Goal: Task Accomplishment & Management: Use online tool/utility

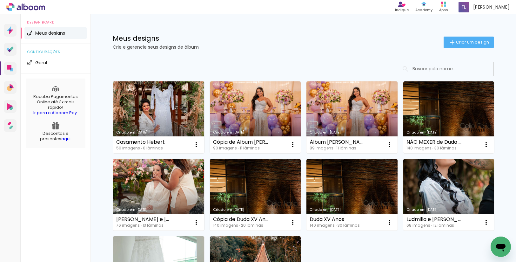
click at [160, 105] on link "Criado em [DATE]" at bounding box center [158, 117] width 91 height 72
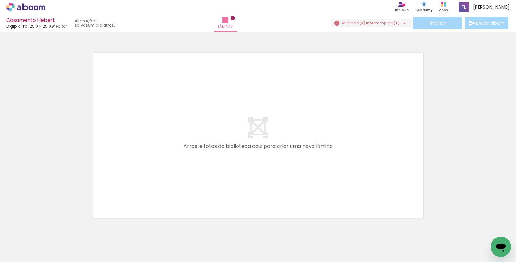
scroll to position [0, 1317]
click at [52, 238] on iron-horizontal-list at bounding box center [45, 242] width 13 height 40
click at [375, 20] on span "upload(s) interrompido(s)!" at bounding box center [372, 23] width 57 height 6
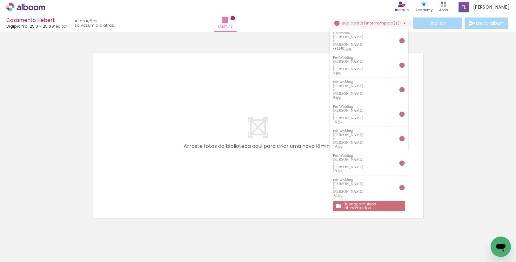
click at [0, 0] on slot "Buscar arquivos interrompidos" at bounding box center [0, 0] width 0 height 0
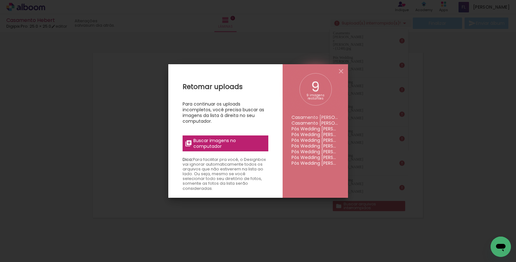
click at [217, 143] on span "Buscar imagens no computador" at bounding box center [228, 143] width 71 height 11
click at [0, 0] on input "file" at bounding box center [0, 0] width 0 height 0
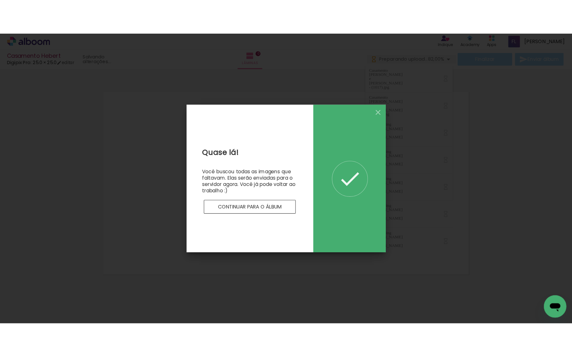
scroll to position [0, 0]
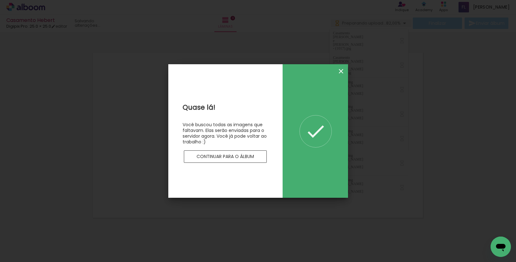
click at [340, 70] on iron-icon at bounding box center [341, 71] width 8 height 8
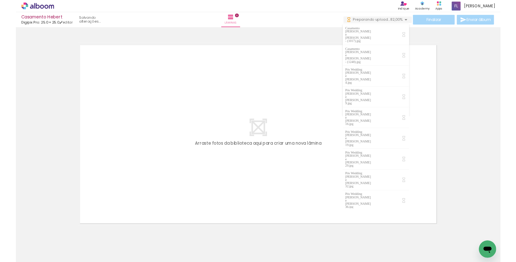
scroll to position [0, 500]
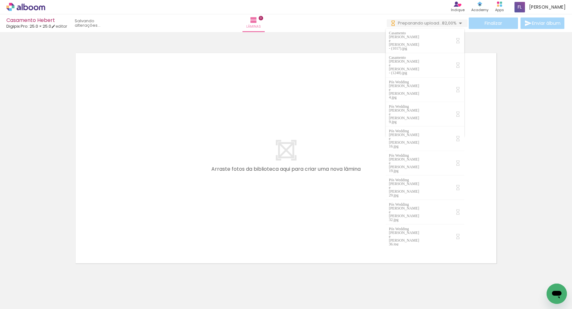
click at [67, 261] on div at bounding box center [61, 287] width 21 height 31
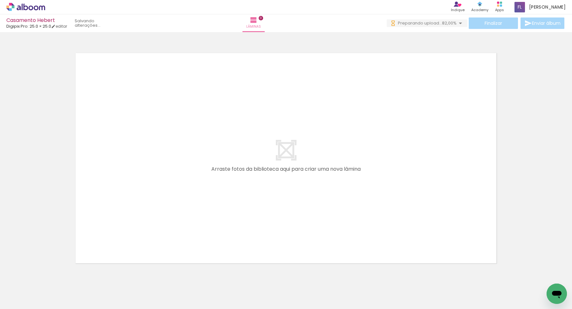
click at [35, 261] on iron-icon at bounding box center [32, 289] width 5 height 5
click at [0, 0] on slot "Todas as fotos" at bounding box center [0, 0] width 0 height 0
click at [153, 240] on quentale-layouter at bounding box center [286, 158] width 426 height 215
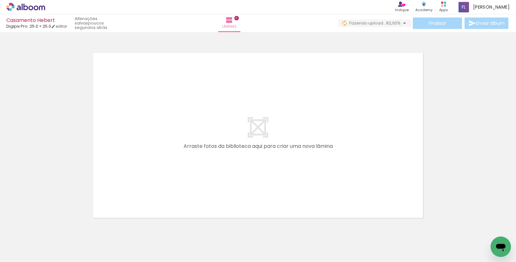
scroll to position [0, 0]
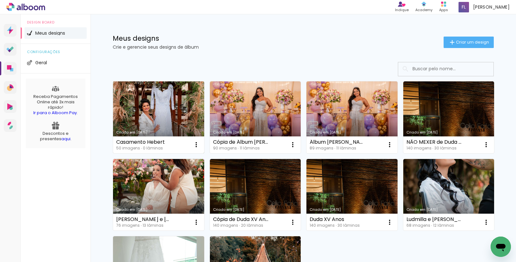
click at [173, 104] on link "Criado em [DATE]" at bounding box center [158, 117] width 91 height 72
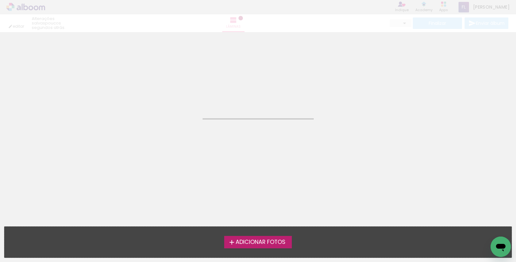
click at [173, 104] on neon-animated-pages "Confirmar Cancelar" at bounding box center [258, 147] width 516 height 230
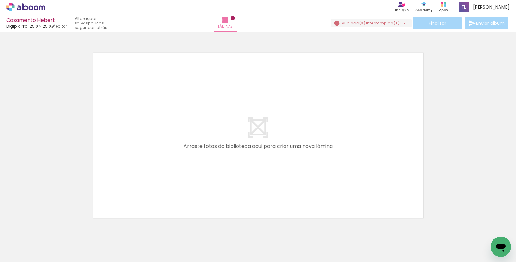
click at [398, 24] on span "upload(s) interrompido(s)!" at bounding box center [372, 23] width 57 height 6
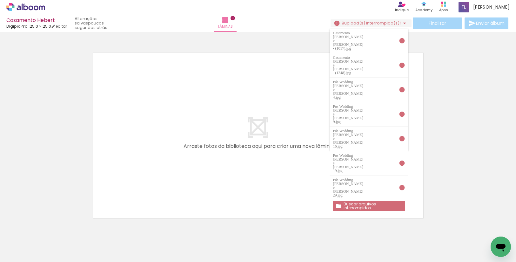
click at [0, 0] on slot "Buscar arquivos interrompidos" at bounding box center [0, 0] width 0 height 0
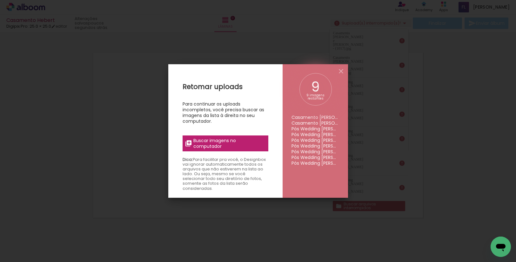
click at [230, 143] on span "Buscar imagens no computador" at bounding box center [228, 143] width 71 height 11
click at [0, 0] on input "file" at bounding box center [0, 0] width 0 height 0
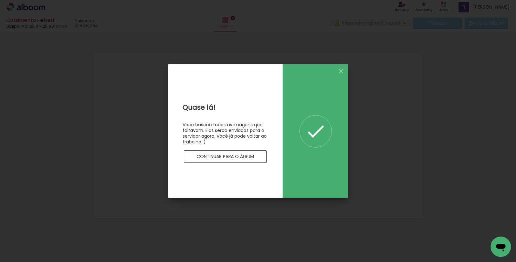
click at [0, 0] on slot "Continuar para o álbum" at bounding box center [0, 0] width 0 height 0
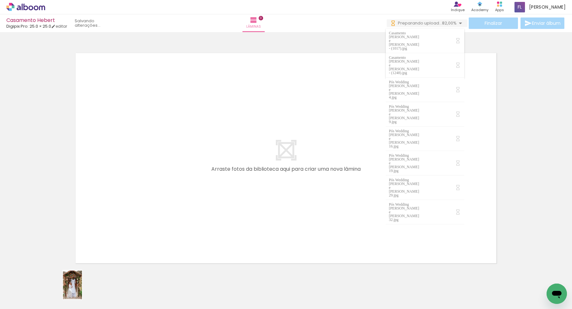
drag, startPoint x: 51, startPoint y: 286, endPoint x: 82, endPoint y: 289, distance: 31.3
click at [81, 261] on quentale-thumb at bounding box center [64, 287] width 36 height 37
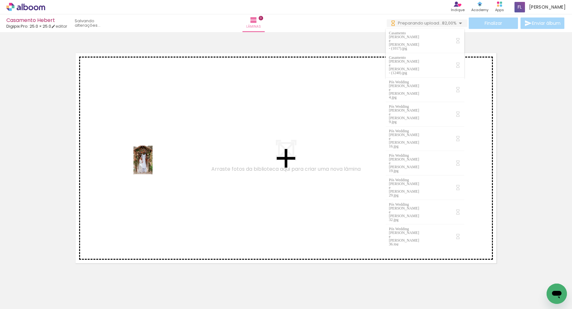
drag, startPoint x: 69, startPoint y: 290, endPoint x: 152, endPoint y: 165, distance: 150.6
click at [152, 165] on quentale-workspace at bounding box center [286, 154] width 572 height 309
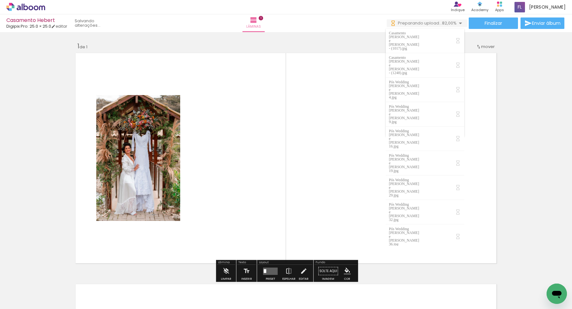
scroll to position [7, 0]
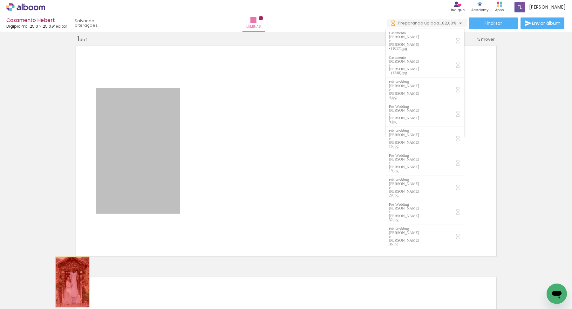
drag, startPoint x: 143, startPoint y: 178, endPoint x: 72, endPoint y: 281, distance: 125.5
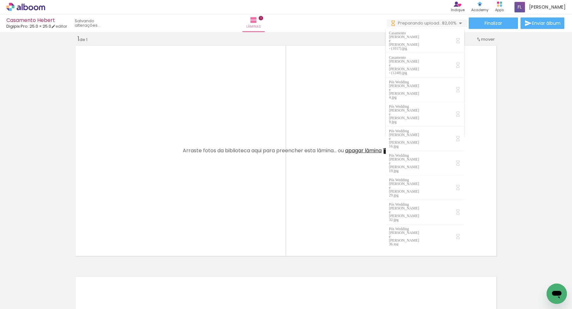
scroll to position [0, 1261]
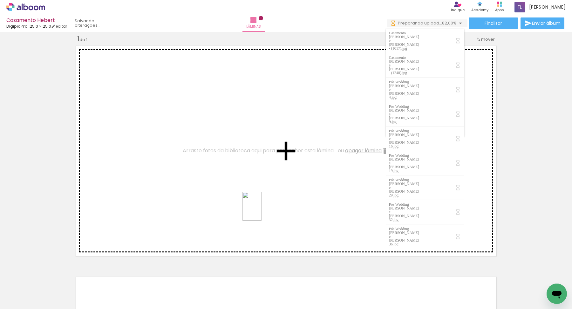
drag, startPoint x: 513, startPoint y: 292, endPoint x: 259, endPoint y: 210, distance: 267.6
click at [258, 209] on quentale-workspace at bounding box center [286, 154] width 572 height 309
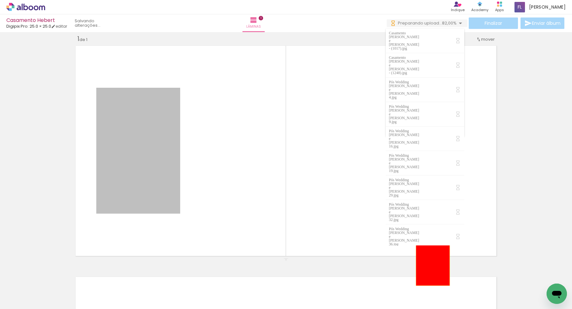
drag, startPoint x: 140, startPoint y: 149, endPoint x: 433, endPoint y: 260, distance: 313.0
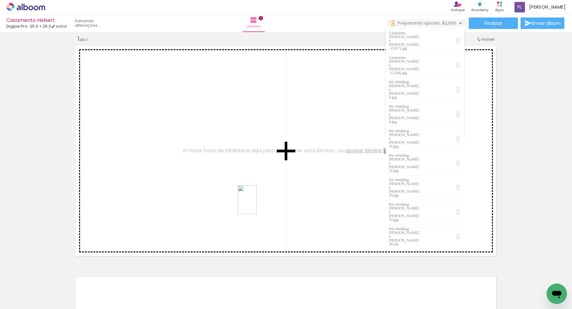
drag, startPoint x: 407, startPoint y: 295, endPoint x: 256, endPoint y: 206, distance: 174.6
click at [256, 206] on quentale-workspace at bounding box center [286, 154] width 572 height 309
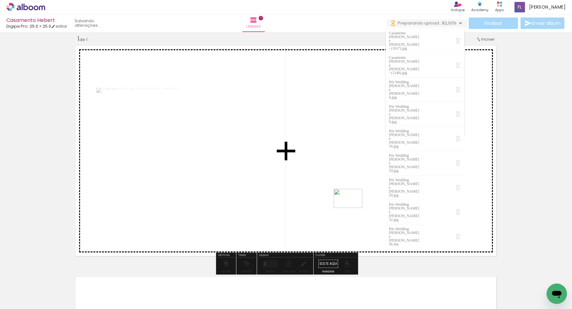
drag, startPoint x: 471, startPoint y: 293, endPoint x: 353, endPoint y: 208, distance: 145.8
click at [353, 208] on quentale-workspace at bounding box center [286, 154] width 572 height 309
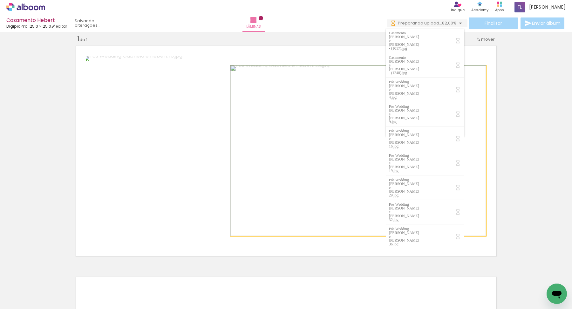
click at [359, 226] on quentale-photo at bounding box center [357, 150] width 255 height 170
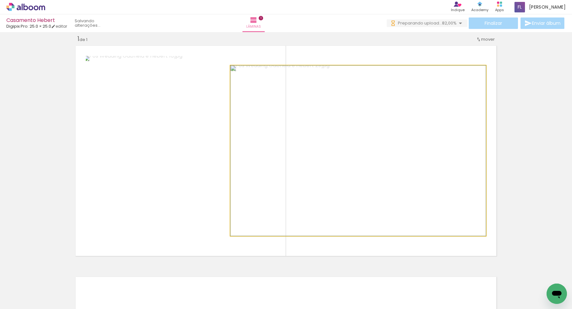
click at [258, 149] on quentale-photo at bounding box center [357, 150] width 255 height 170
drag, startPoint x: 245, startPoint y: 72, endPoint x: 242, endPoint y: 72, distance: 3.5
type paper-slider "100"
click at [242, 72] on div at bounding box center [245, 72] width 10 height 10
click at [270, 137] on quentale-photo at bounding box center [357, 150] width 255 height 170
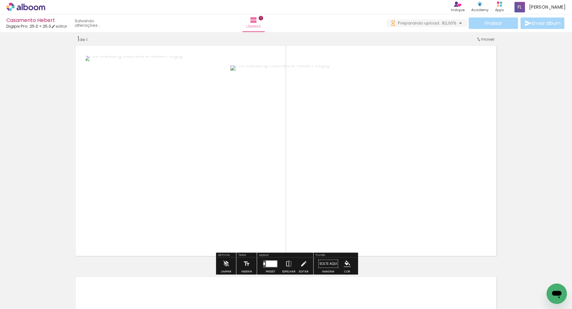
click at [267, 261] on div at bounding box center [271, 263] width 11 height 6
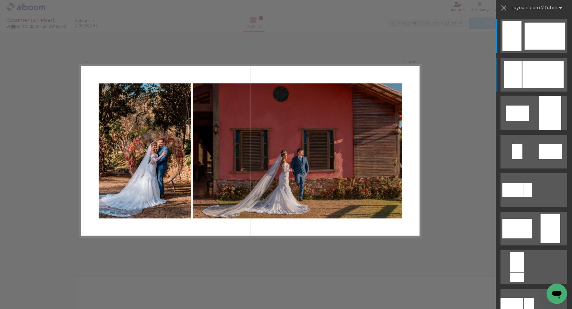
click at [516, 76] on div at bounding box center [542, 74] width 41 height 27
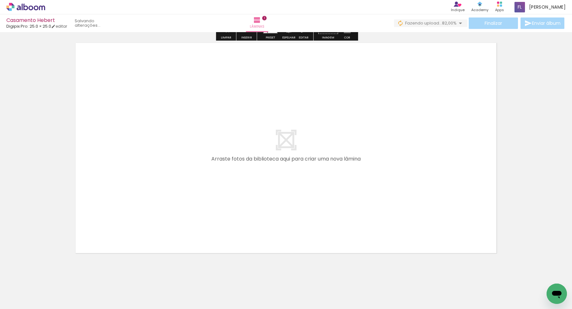
scroll to position [249, 0]
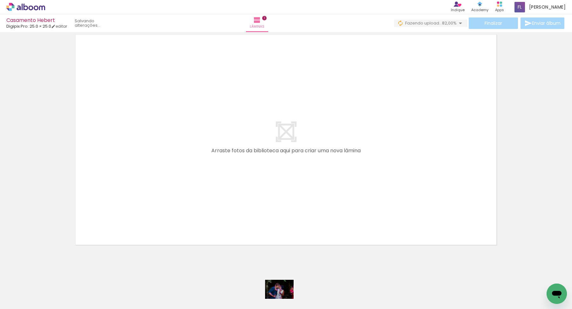
drag, startPoint x: 262, startPoint y: 301, endPoint x: 280, endPoint y: 298, distance: 17.4
click at [279, 261] on quentale-thumb at bounding box center [261, 287] width 36 height 37
click at [57, 261] on div at bounding box center [47, 287] width 31 height 21
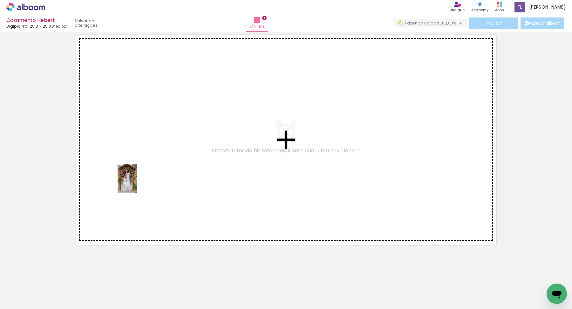
drag, startPoint x: 64, startPoint y: 291, endPoint x: 137, endPoint y: 183, distance: 130.1
click at [137, 183] on quentale-workspace at bounding box center [286, 154] width 572 height 309
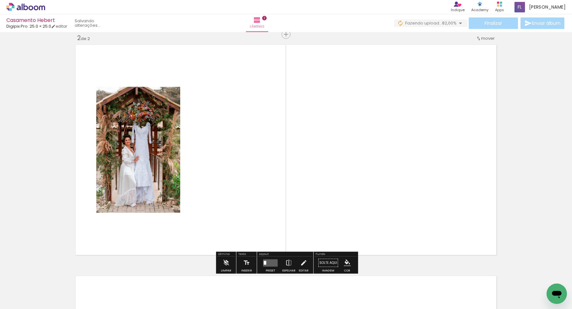
scroll to position [238, 0]
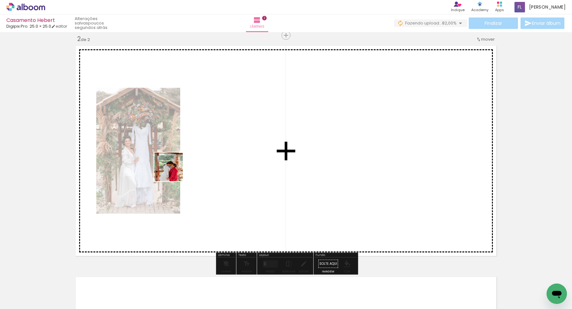
drag, startPoint x: 102, startPoint y: 288, endPoint x: 191, endPoint y: 158, distance: 158.2
click at [191, 158] on quentale-workspace at bounding box center [286, 154] width 572 height 309
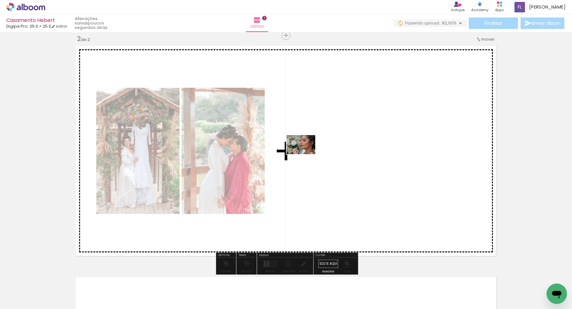
drag, startPoint x: 172, startPoint y: 293, endPoint x: 306, endPoint y: 154, distance: 193.2
click at [306, 154] on quentale-workspace at bounding box center [286, 154] width 572 height 309
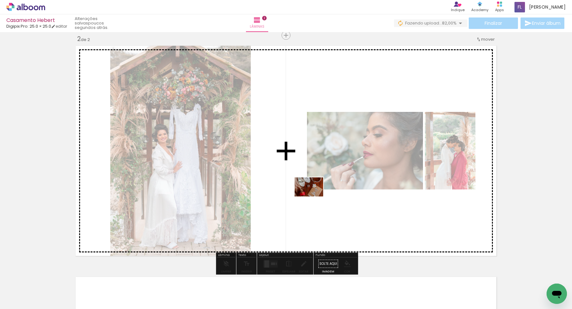
drag, startPoint x: 204, startPoint y: 295, endPoint x: 314, endPoint y: 196, distance: 147.5
click at [314, 196] on quentale-workspace at bounding box center [286, 154] width 572 height 309
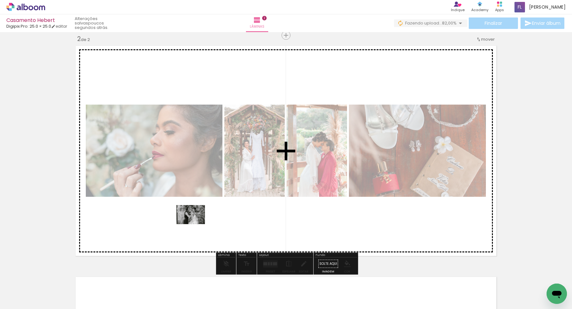
drag, startPoint x: 140, startPoint y: 290, endPoint x: 195, endPoint y: 224, distance: 86.4
click at [195, 224] on quentale-workspace at bounding box center [286, 154] width 572 height 309
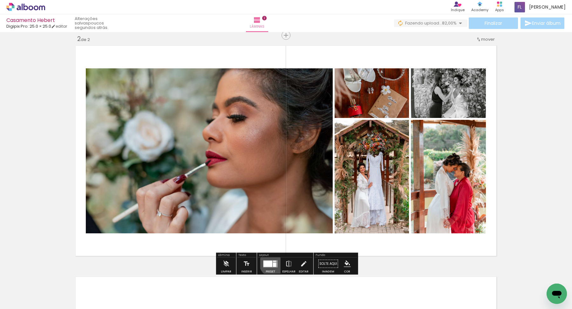
click at [271, 261] on quentale-layouter at bounding box center [270, 263] width 15 height 7
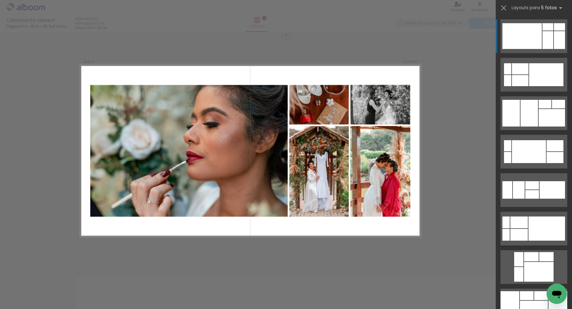
click at [513, 33] on div at bounding box center [521, 36] width 39 height 26
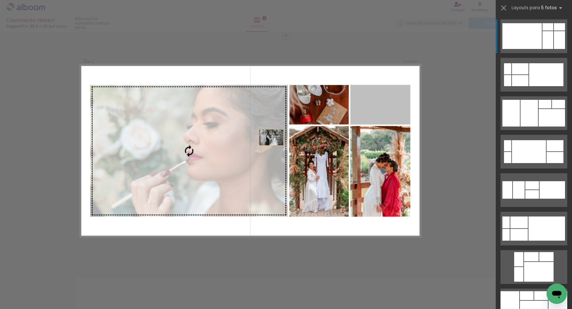
drag, startPoint x: 397, startPoint y: 108, endPoint x: 245, endPoint y: 146, distance: 157.1
click at [0, 0] on slot at bounding box center [0, 0] width 0 height 0
drag, startPoint x: 373, startPoint y: 112, endPoint x: 202, endPoint y: 154, distance: 176.4
click at [0, 0] on slot at bounding box center [0, 0] width 0 height 0
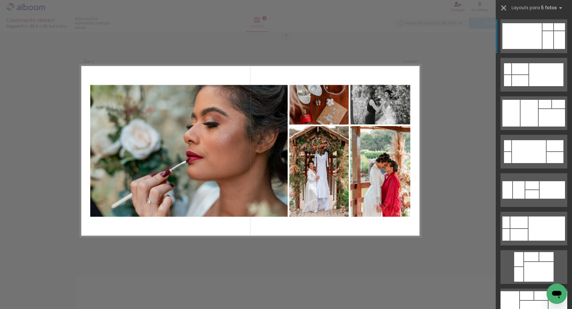
click at [505, 8] on iron-icon at bounding box center [503, 7] width 9 height 9
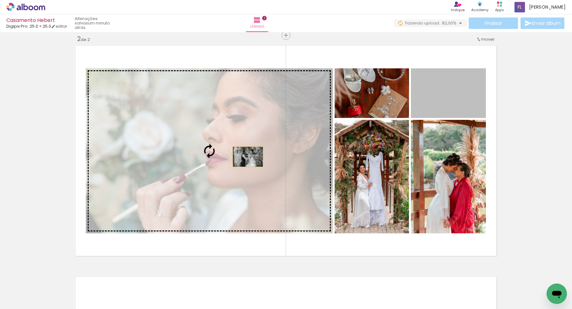
drag, startPoint x: 457, startPoint y: 97, endPoint x: 248, endPoint y: 157, distance: 218.0
click at [0, 0] on slot at bounding box center [0, 0] width 0 height 0
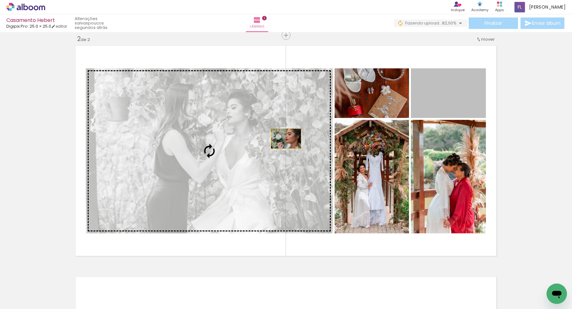
drag, startPoint x: 449, startPoint y: 101, endPoint x: 286, endPoint y: 139, distance: 166.8
click at [0, 0] on slot at bounding box center [0, 0] width 0 height 0
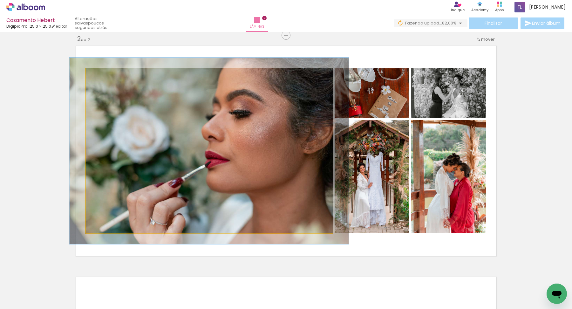
type paper-slider "113"
click at [104, 76] on div at bounding box center [104, 75] width 6 height 6
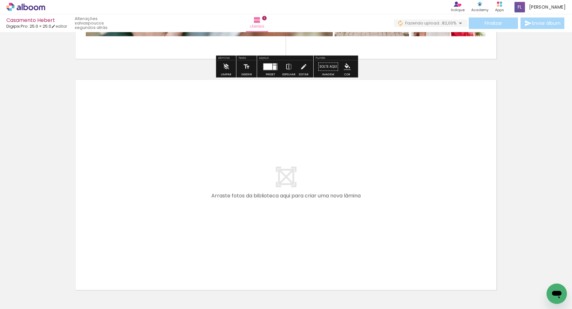
scroll to position [437, 0]
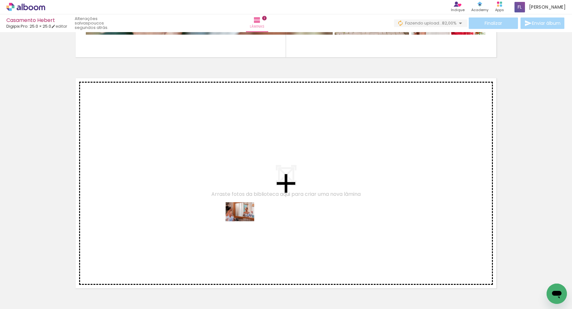
drag, startPoint x: 245, startPoint y: 294, endPoint x: 244, endPoint y: 220, distance: 74.0
click at [244, 220] on quentale-workspace at bounding box center [286, 154] width 572 height 309
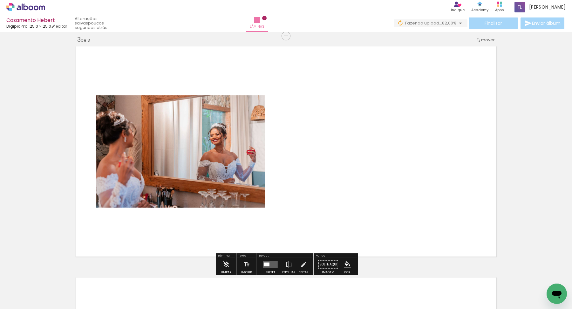
scroll to position [469, 0]
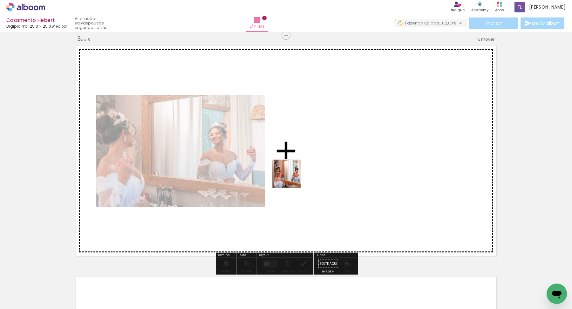
drag, startPoint x: 285, startPoint y: 288, endPoint x: 291, endPoint y: 170, distance: 117.7
click at [291, 170] on quentale-workspace at bounding box center [286, 154] width 572 height 309
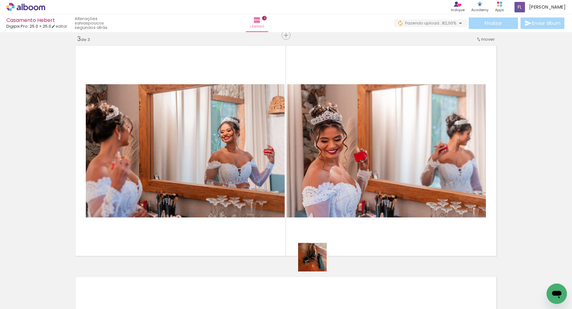
drag, startPoint x: 317, startPoint y: 286, endPoint x: 317, endPoint y: 246, distance: 40.0
click at [317, 246] on quentale-workspace at bounding box center [286, 154] width 572 height 309
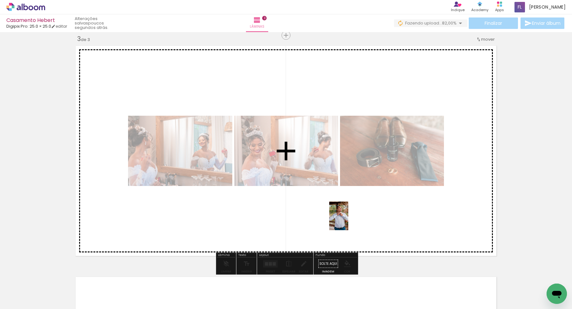
drag, startPoint x: 347, startPoint y: 287, endPoint x: 348, endPoint y: 220, distance: 66.1
click at [348, 220] on quentale-workspace at bounding box center [286, 154] width 572 height 309
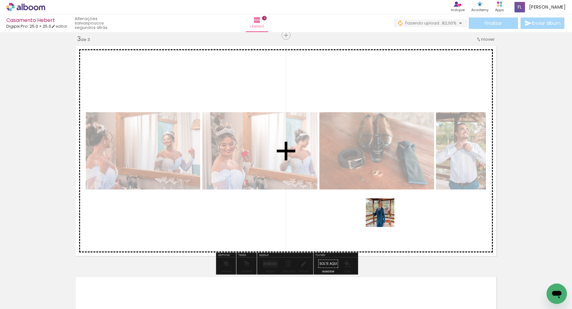
drag, startPoint x: 385, startPoint y: 288, endPoint x: 386, endPoint y: 214, distance: 74.3
click at [386, 214] on quentale-workspace at bounding box center [286, 154] width 572 height 309
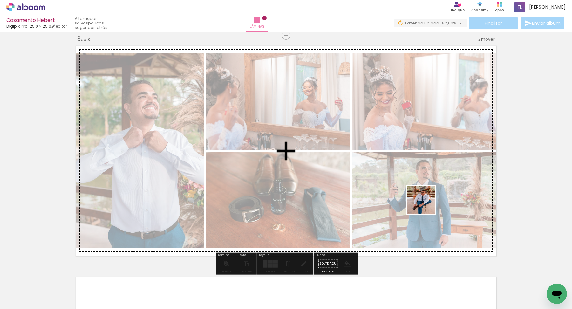
drag, startPoint x: 421, startPoint y: 287, endPoint x: 426, endPoint y: 201, distance: 86.2
click at [426, 201] on quentale-workspace at bounding box center [286, 154] width 572 height 309
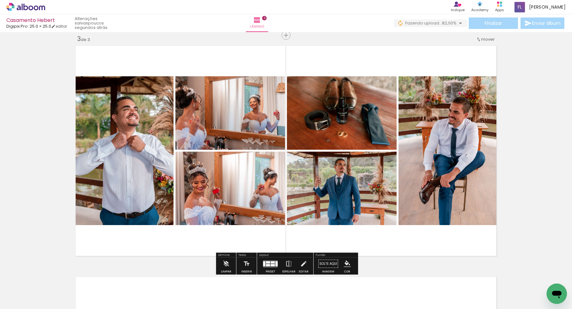
click at [267, 261] on div at bounding box center [268, 262] width 4 height 2
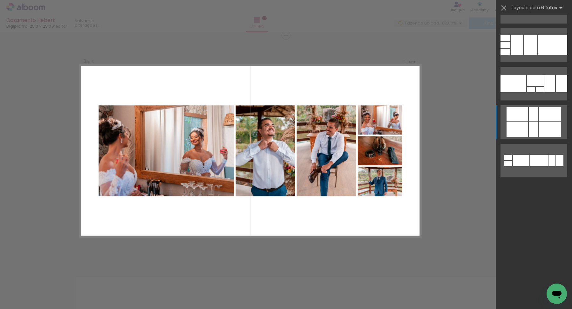
scroll to position [0, 0]
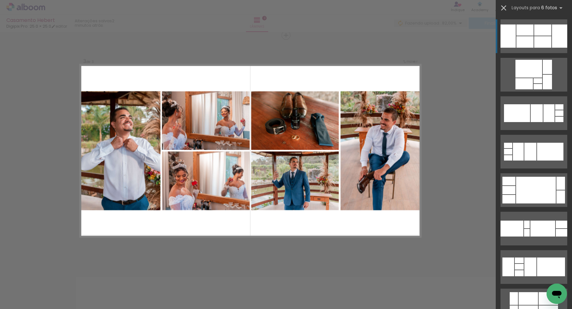
click at [503, 3] on iron-icon at bounding box center [503, 7] width 9 height 9
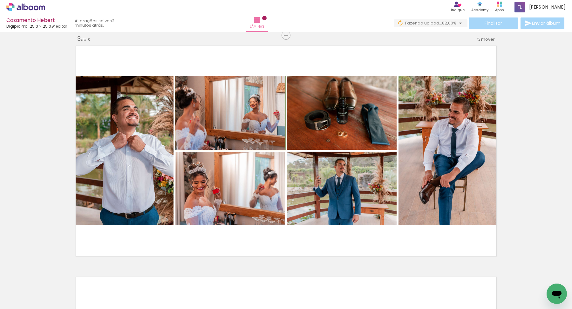
click at [219, 114] on quentale-photo at bounding box center [230, 112] width 110 height 73
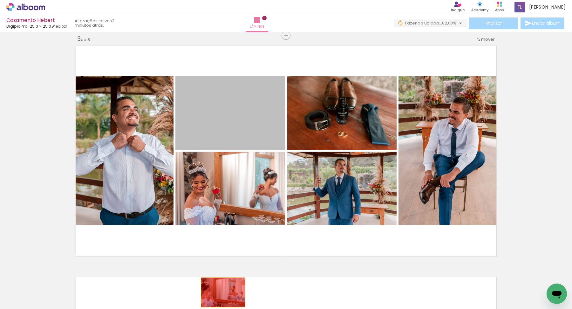
drag, startPoint x: 233, startPoint y: 98, endPoint x: 223, endPoint y: 292, distance: 194.4
click at [223, 261] on quentale-workspace at bounding box center [286, 154] width 572 height 309
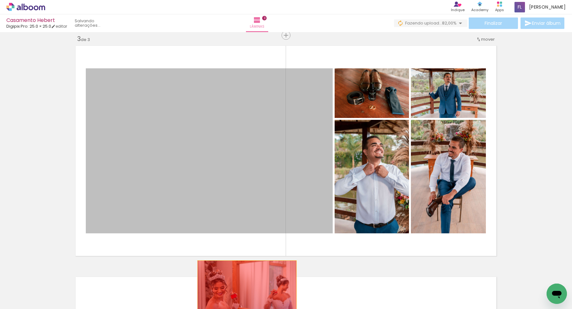
drag, startPoint x: 242, startPoint y: 139, endPoint x: 247, endPoint y: 293, distance: 153.8
click at [247, 261] on quentale-workspace at bounding box center [286, 154] width 572 height 309
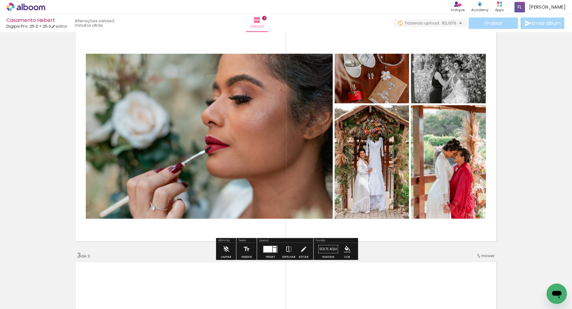
scroll to position [251, 0]
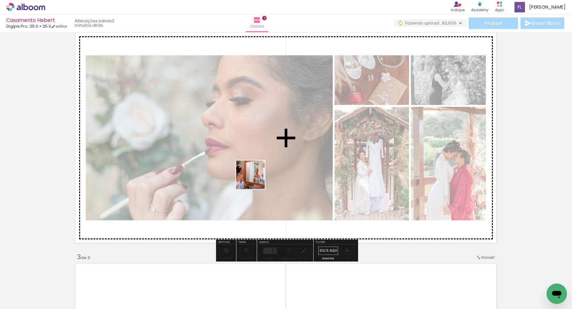
drag, startPoint x: 242, startPoint y: 290, endPoint x: 256, endPoint y: 283, distance: 16.5
click at [254, 179] on quentale-workspace at bounding box center [286, 154] width 572 height 309
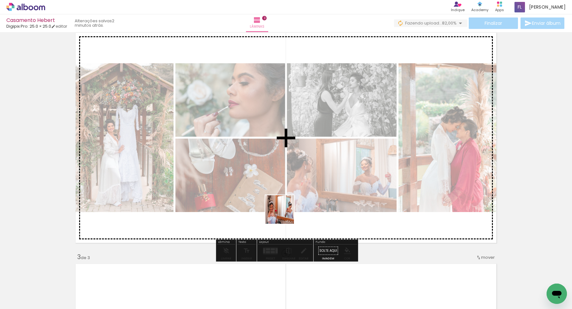
drag, startPoint x: 271, startPoint y: 285, endPoint x: 287, endPoint y: 205, distance: 82.0
click at [287, 205] on quentale-workspace at bounding box center [286, 154] width 572 height 309
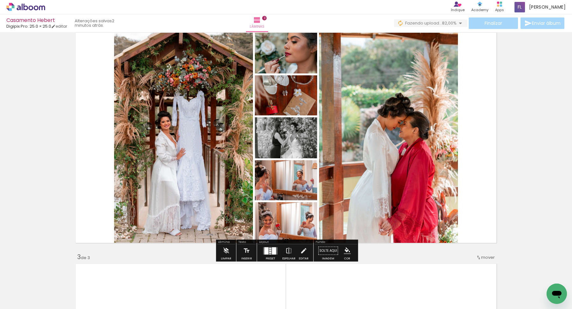
click at [383, 161] on quentale-photo at bounding box center [388, 137] width 139 height 215
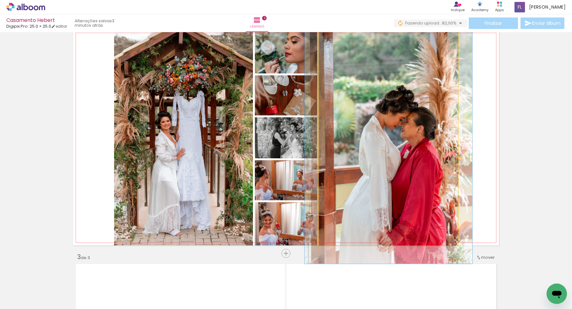
drag, startPoint x: 334, startPoint y: 36, endPoint x: 338, endPoint y: 37, distance: 3.9
type paper-slider "117"
click at [338, 37] on div at bounding box center [338, 37] width 6 height 6
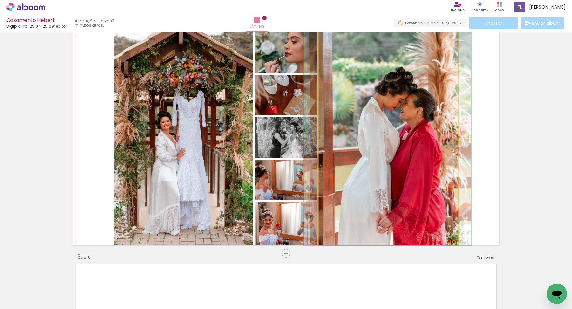
drag, startPoint x: 385, startPoint y: 121, endPoint x: 384, endPoint y: 102, distance: 19.1
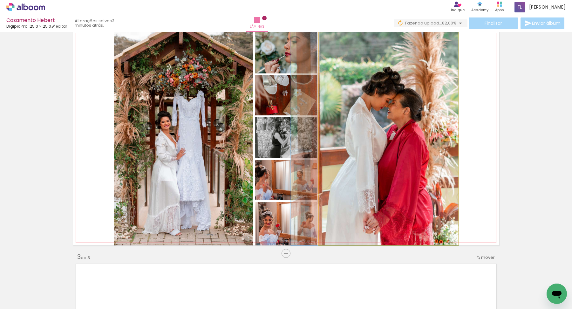
drag, startPoint x: 391, startPoint y: 134, endPoint x: 378, endPoint y: 132, distance: 12.5
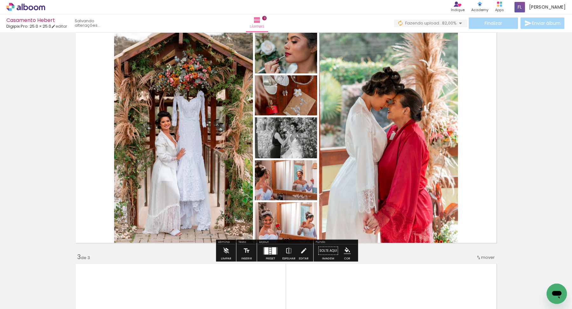
click at [478, 149] on quentale-layouter at bounding box center [286, 137] width 426 height 215
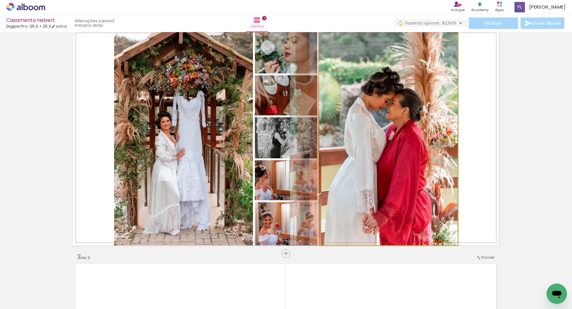
drag, startPoint x: 403, startPoint y: 151, endPoint x: 398, endPoint y: 151, distance: 4.4
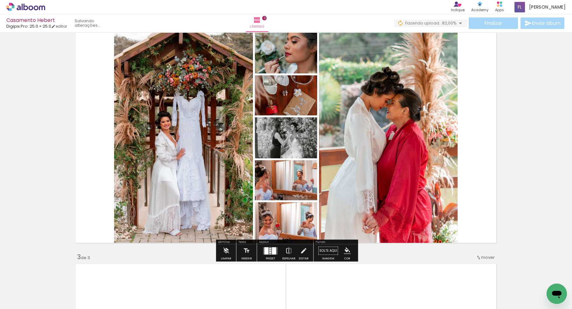
click at [481, 158] on quentale-layouter at bounding box center [286, 137] width 426 height 215
click at [272, 253] on div at bounding box center [274, 250] width 4 height 7
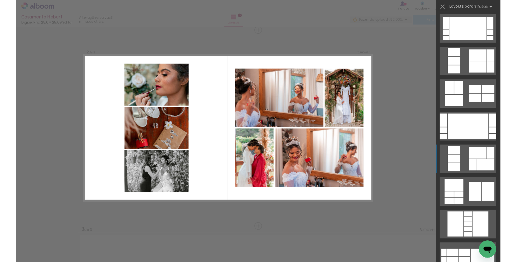
scroll to position [44, 0]
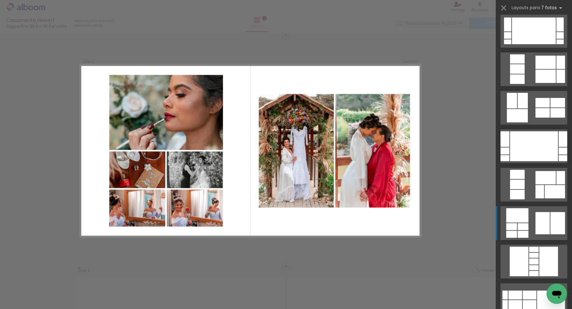
click at [516, 217] on quentale-layouter at bounding box center [533, 223] width 67 height 34
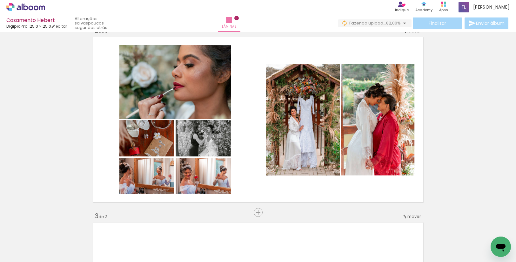
scroll to position [200, 0]
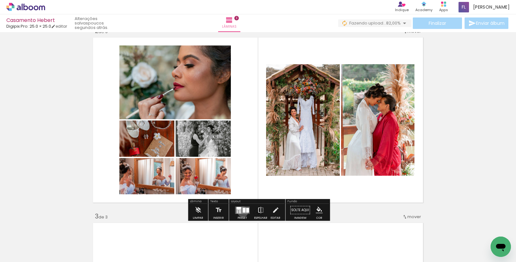
click at [243, 211] on div at bounding box center [244, 209] width 3 height 5
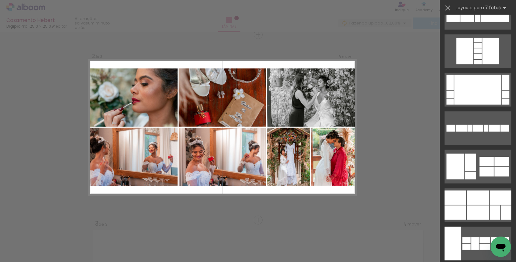
scroll to position [444, 0]
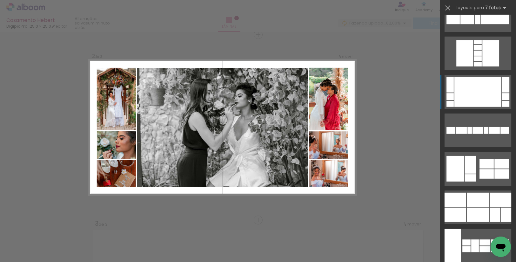
click at [470, 95] on div at bounding box center [478, 92] width 47 height 30
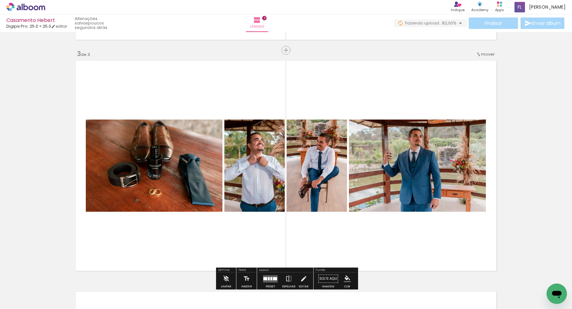
scroll to position [455, 0]
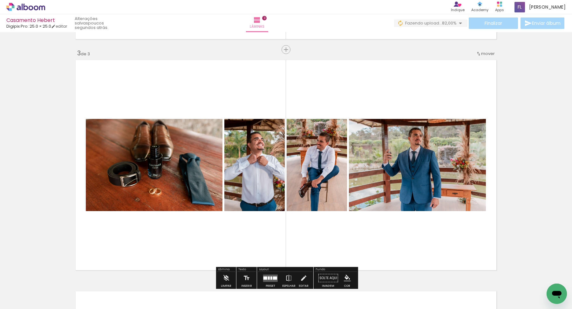
click at [418, 231] on quentale-layouter at bounding box center [286, 164] width 426 height 215
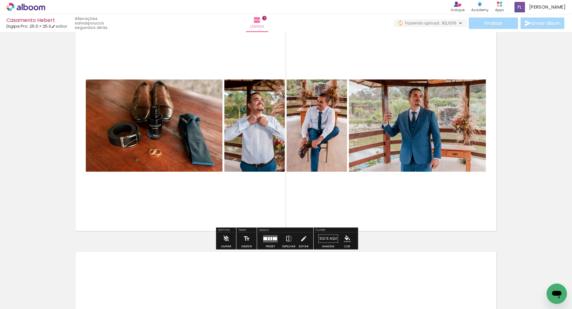
scroll to position [497, 0]
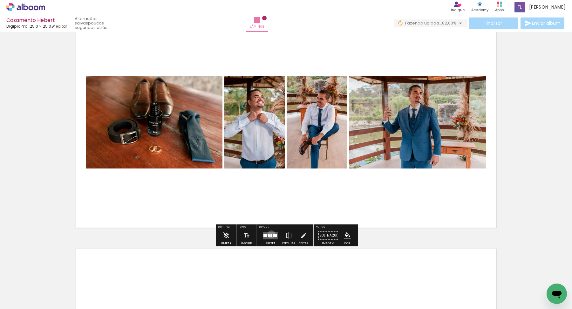
click at [270, 234] on div at bounding box center [271, 234] width 2 height 3
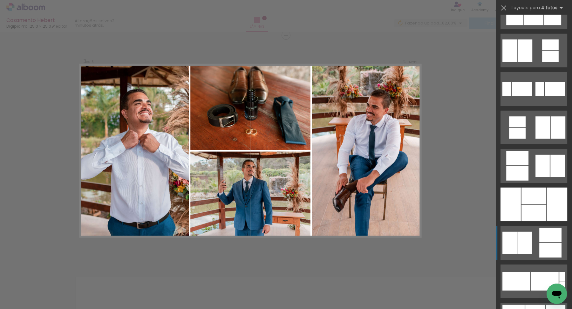
scroll to position [630, 0]
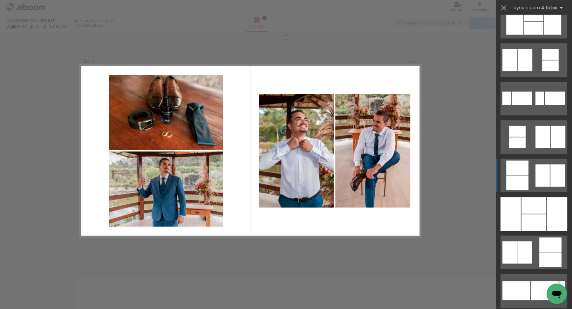
click at [513, 183] on div at bounding box center [517, 182] width 22 height 15
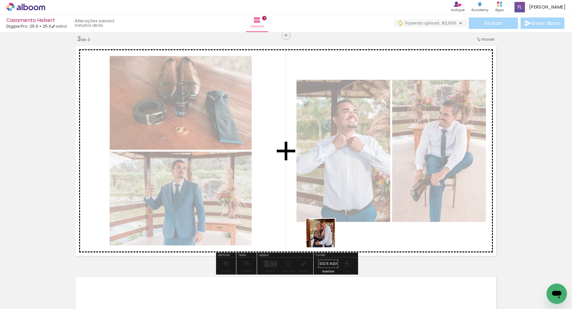
drag, startPoint x: 325, startPoint y: 294, endPoint x: 325, endPoint y: 231, distance: 62.9
click at [325, 231] on quentale-workspace at bounding box center [286, 154] width 572 height 309
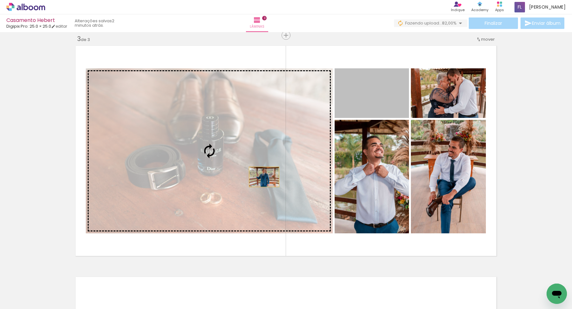
drag, startPoint x: 358, startPoint y: 106, endPoint x: 264, endPoint y: 177, distance: 117.5
click at [0, 0] on slot at bounding box center [0, 0] width 0 height 0
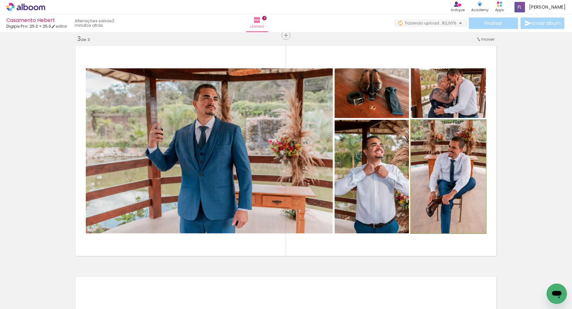
click at [423, 175] on quentale-photo at bounding box center [448, 176] width 75 height 113
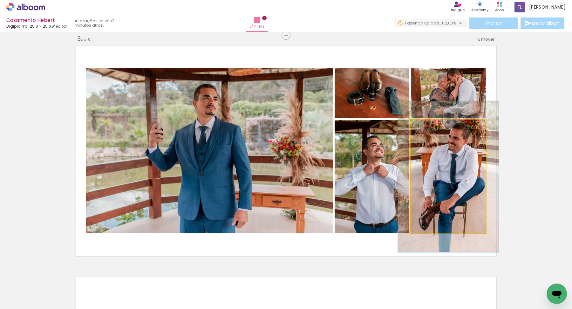
drag, startPoint x: 426, startPoint y: 127, endPoint x: 434, endPoint y: 128, distance: 7.4
type paper-slider "133"
click at [434, 128] on div at bounding box center [433, 127] width 6 height 6
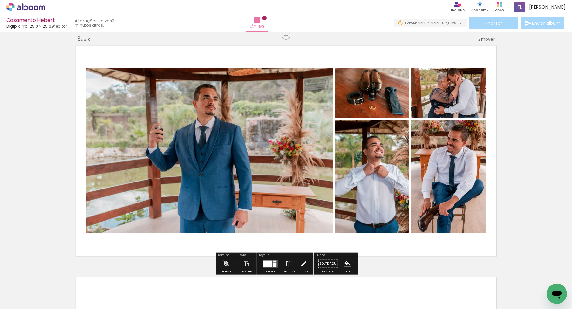
click at [492, 184] on quentale-layouter at bounding box center [286, 150] width 426 height 215
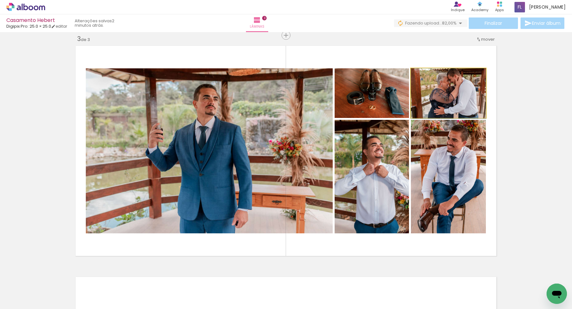
drag, startPoint x: 436, startPoint y: 89, endPoint x: 438, endPoint y: 94, distance: 5.3
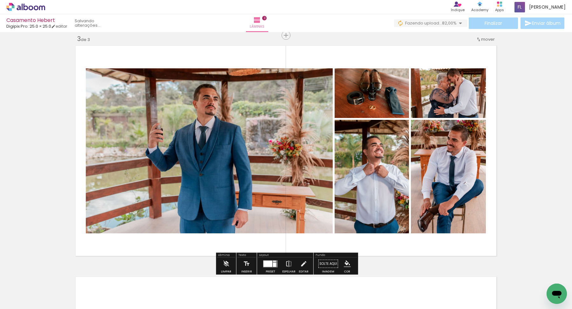
click at [415, 55] on quentale-layouter at bounding box center [286, 150] width 426 height 215
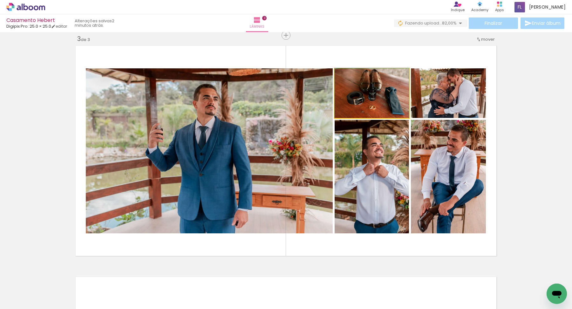
click at [366, 96] on quentale-photo at bounding box center [371, 93] width 74 height 50
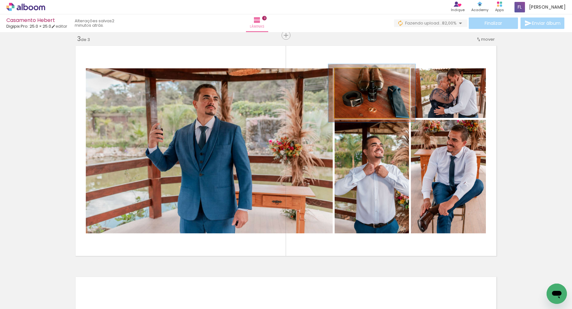
drag, startPoint x: 349, startPoint y: 78, endPoint x: 353, endPoint y: 78, distance: 3.9
type paper-slider "117"
click at [353, 78] on div at bounding box center [353, 75] width 10 height 10
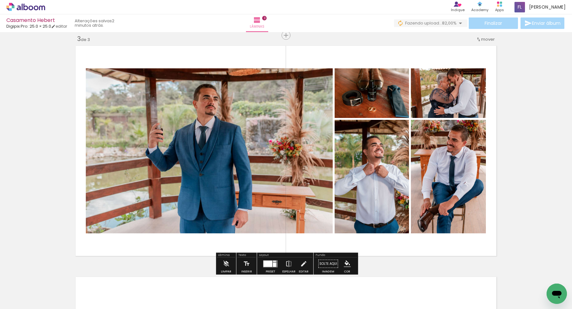
click at [418, 57] on quentale-layouter at bounding box center [286, 150] width 426 height 215
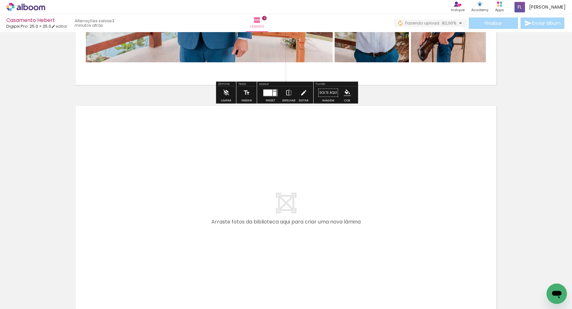
scroll to position [661, 0]
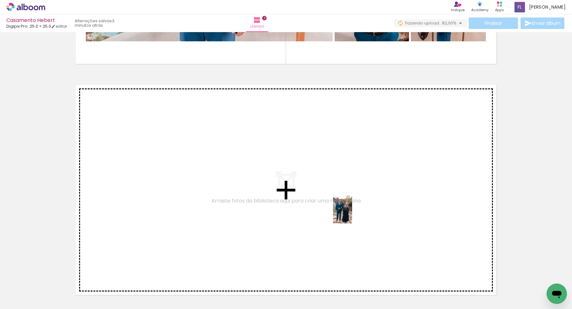
drag, startPoint x: 362, startPoint y: 294, endPoint x: 351, endPoint y: 213, distance: 81.8
click at [351, 213] on quentale-workspace at bounding box center [286, 154] width 572 height 309
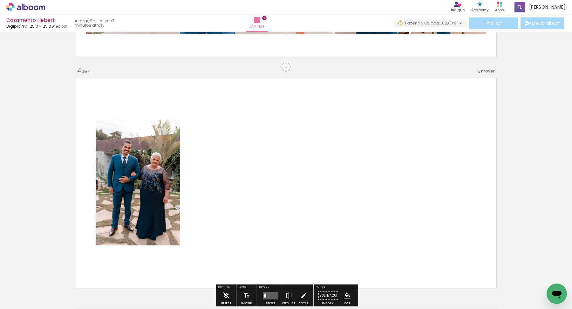
scroll to position [735, 0]
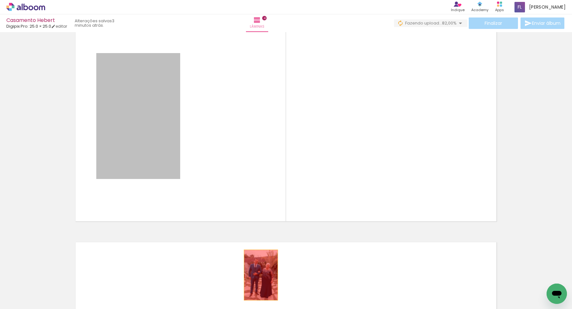
drag, startPoint x: 131, startPoint y: 92, endPoint x: 272, endPoint y: 281, distance: 235.4
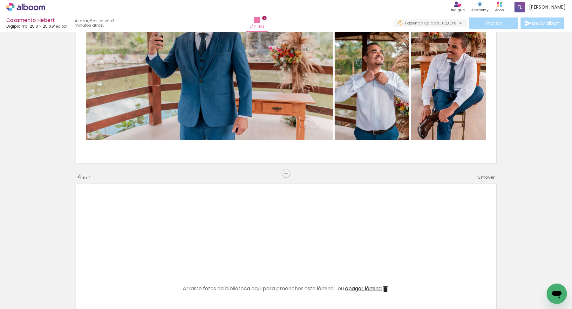
scroll to position [560, 0]
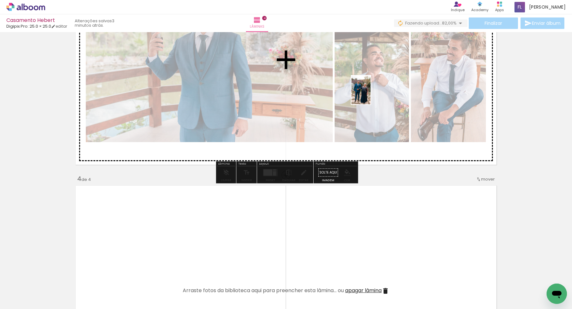
drag, startPoint x: 364, startPoint y: 290, endPoint x: 370, endPoint y: 96, distance: 193.9
click at [370, 96] on quentale-workspace at bounding box center [286, 154] width 572 height 309
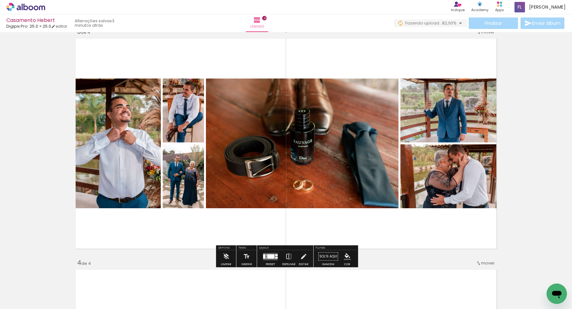
scroll to position [472, 0]
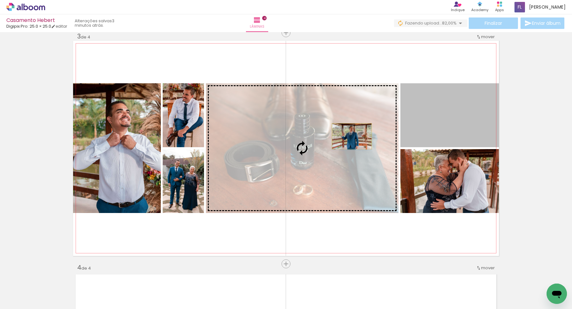
drag, startPoint x: 442, startPoint y: 116, endPoint x: 352, endPoint y: 136, distance: 92.4
click at [0, 0] on slot at bounding box center [0, 0] width 0 height 0
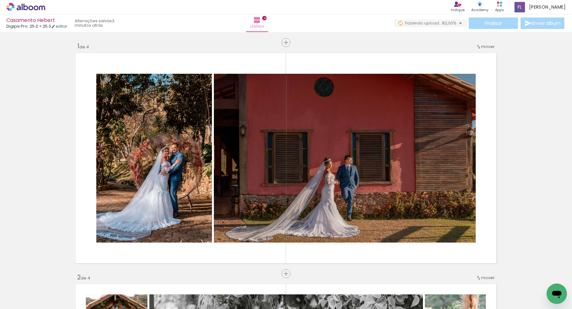
scroll to position [0, 131]
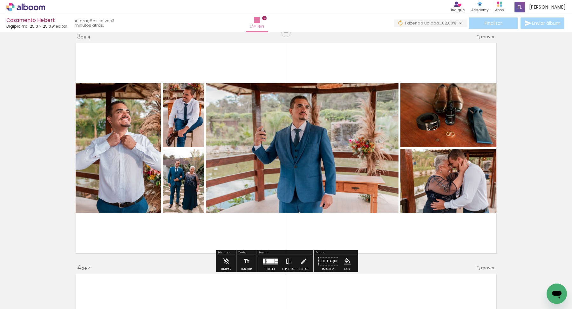
click at [352, 136] on quentale-photo at bounding box center [302, 148] width 192 height 130
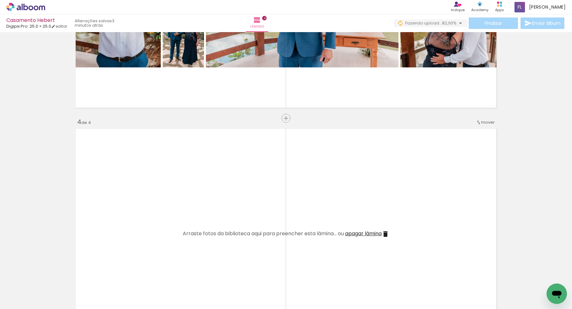
scroll to position [640, 0]
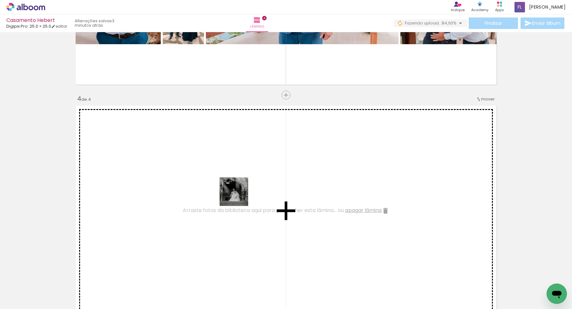
drag, startPoint x: 399, startPoint y: 293, endPoint x: 227, endPoint y: 189, distance: 200.4
click at [227, 189] on quentale-workspace at bounding box center [286, 154] width 572 height 309
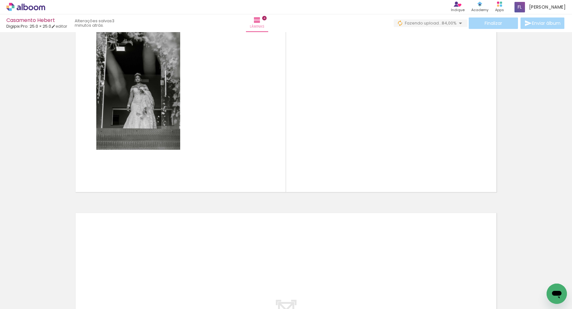
scroll to position [0, 276]
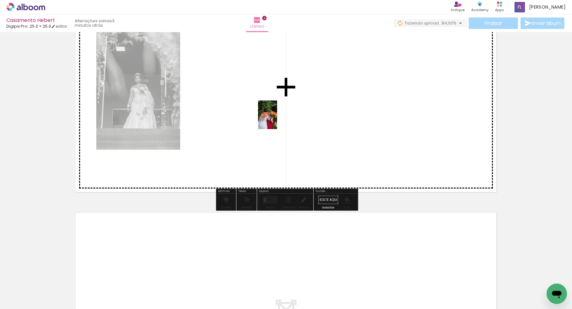
drag, startPoint x: 359, startPoint y: 293, endPoint x: 276, endPoint y: 119, distance: 192.5
click at [276, 119] on quentale-workspace at bounding box center [286, 154] width 572 height 309
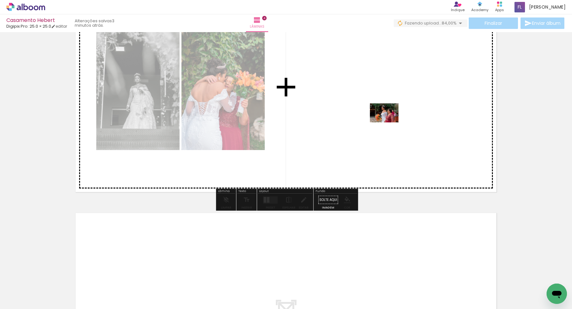
drag, startPoint x: 399, startPoint y: 290, endPoint x: 389, endPoint y: 118, distance: 172.1
click at [389, 118] on quentale-workspace at bounding box center [286, 154] width 572 height 309
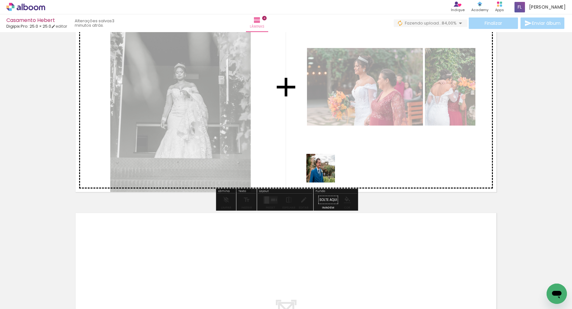
drag, startPoint x: 290, startPoint y: 285, endPoint x: 334, endPoint y: 158, distance: 135.2
click at [334, 158] on quentale-workspace at bounding box center [286, 154] width 572 height 309
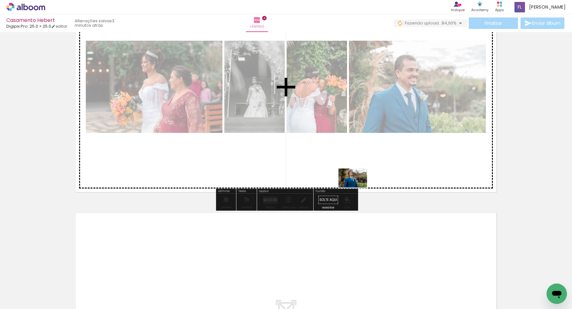
drag, startPoint x: 319, startPoint y: 291, endPoint x: 373, endPoint y: 171, distance: 131.9
click at [373, 171] on quentale-workspace at bounding box center [286, 154] width 572 height 309
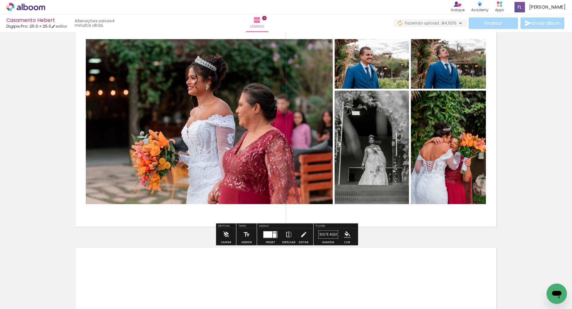
scroll to position [728, 0]
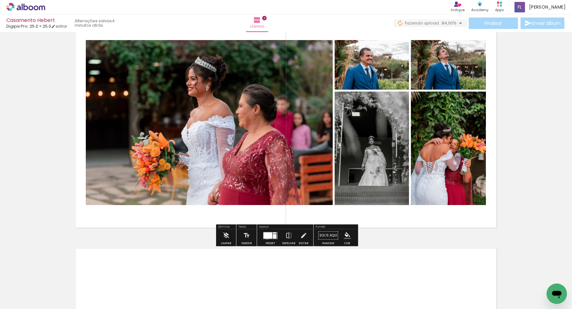
click at [266, 237] on div at bounding box center [267, 235] width 9 height 6
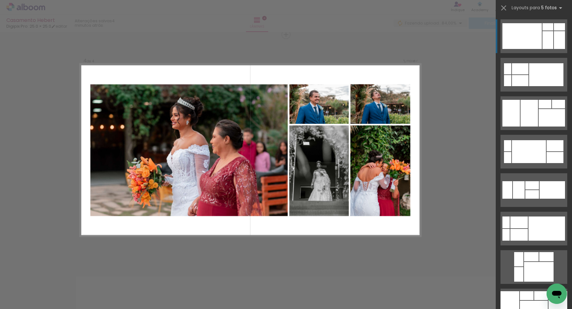
scroll to position [700, 0]
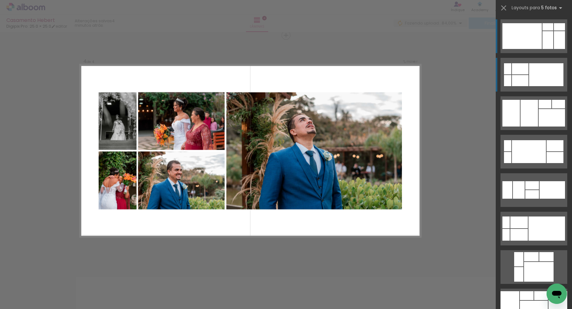
click at [524, 75] on quentale-layouter at bounding box center [533, 75] width 67 height 34
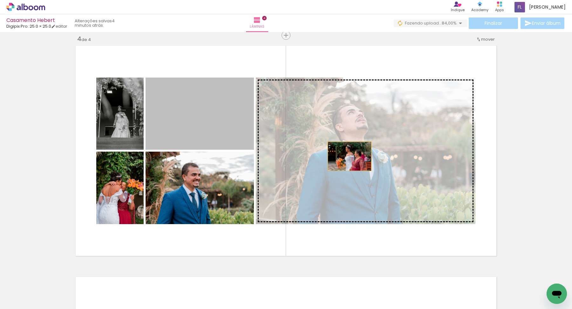
drag, startPoint x: 208, startPoint y: 116, endPoint x: 349, endPoint y: 156, distance: 146.8
click at [0, 0] on slot at bounding box center [0, 0] width 0 height 0
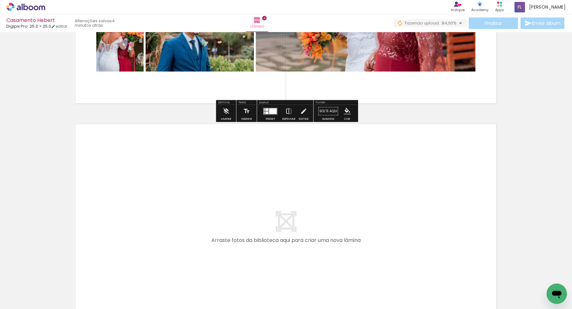
scroll to position [853, 0]
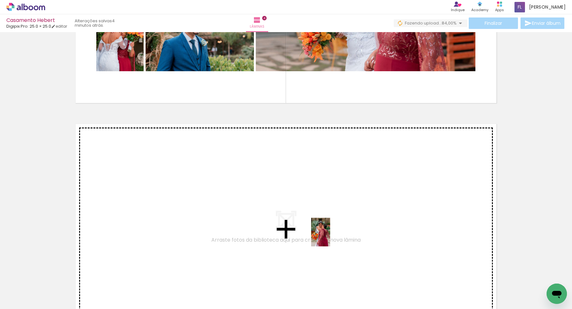
drag, startPoint x: 432, startPoint y: 288, endPoint x: 330, endPoint y: 237, distance: 114.1
click at [330, 237] on quentale-workspace at bounding box center [286, 154] width 572 height 309
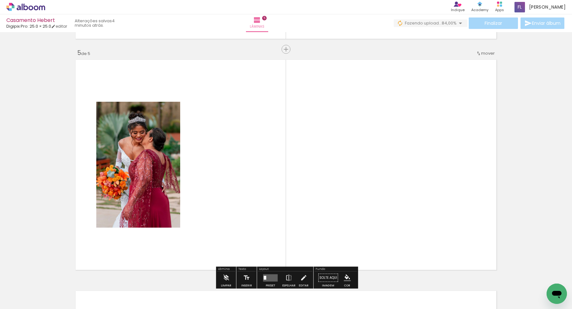
scroll to position [931, 0]
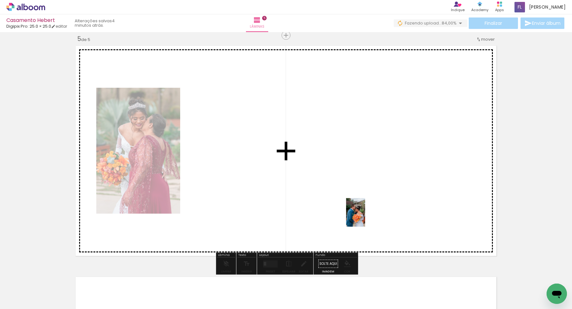
drag, startPoint x: 459, startPoint y: 281, endPoint x: 365, endPoint y: 217, distance: 114.3
click at [365, 217] on quentale-workspace at bounding box center [286, 154] width 572 height 309
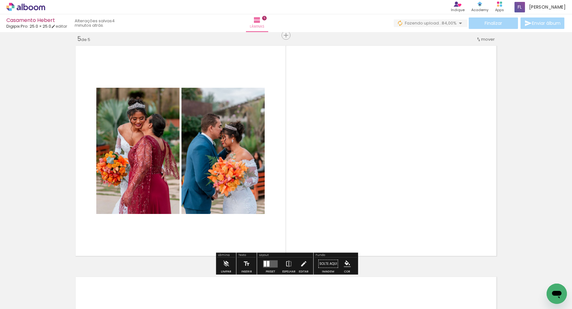
scroll to position [0, 330]
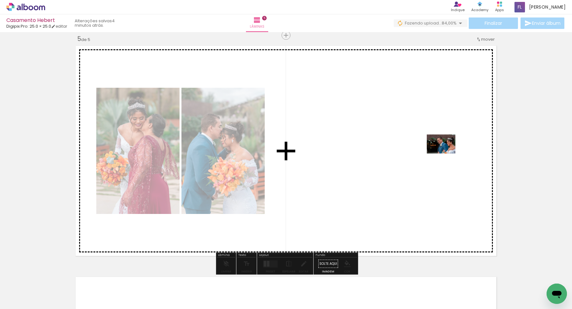
drag, startPoint x: 446, startPoint y: 291, endPoint x: 446, endPoint y: 153, distance: 137.9
click at [446, 153] on quentale-workspace at bounding box center [286, 154] width 572 height 309
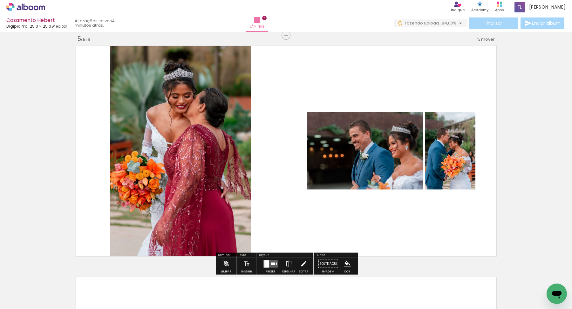
click at [267, 262] on div at bounding box center [266, 263] width 5 height 7
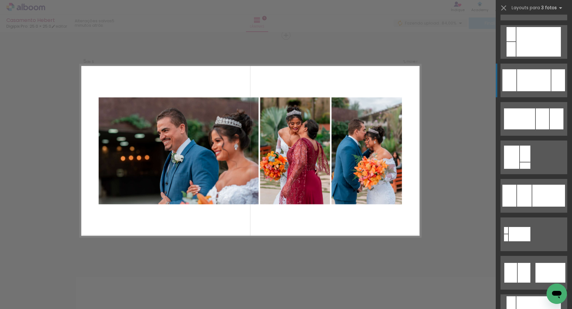
scroll to position [342, 0]
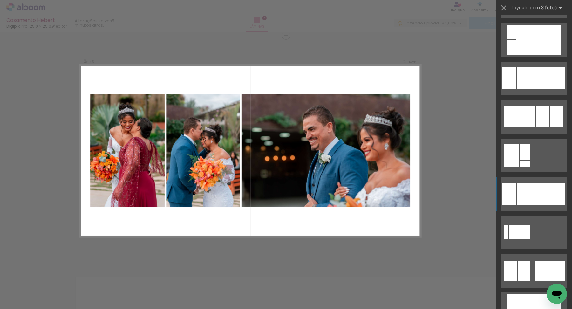
click at [521, 193] on div at bounding box center [524, 194] width 15 height 22
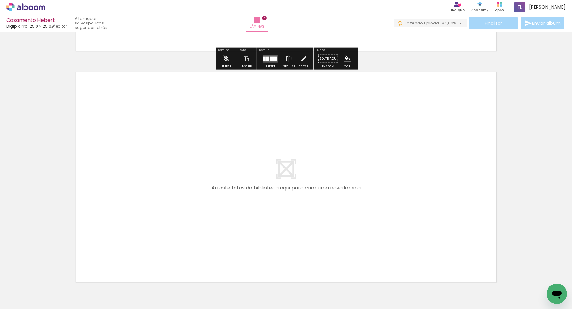
scroll to position [1137, 0]
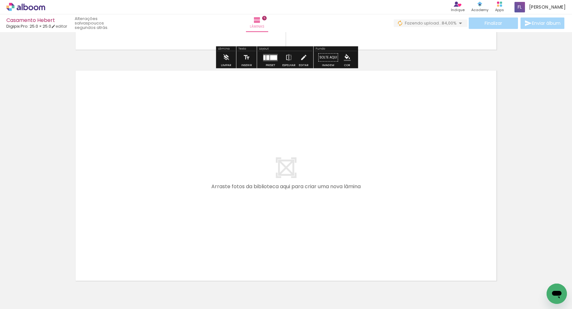
drag, startPoint x: 306, startPoint y: 288, endPoint x: 276, endPoint y: 207, distance: 86.1
click at [276, 207] on quentale-workspace at bounding box center [286, 154] width 572 height 309
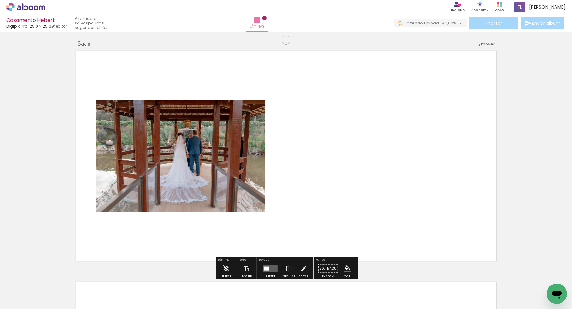
scroll to position [1162, 0]
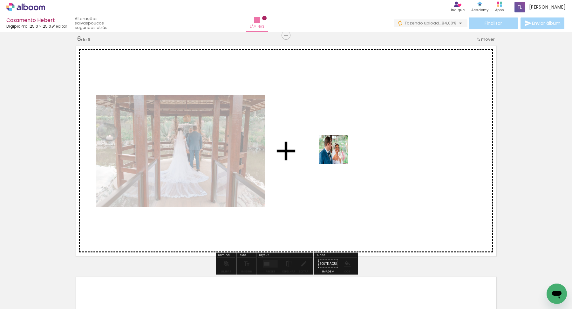
drag, startPoint x: 339, startPoint y: 282, endPoint x: 338, endPoint y: 153, distance: 129.6
click at [338, 153] on quentale-workspace at bounding box center [286, 154] width 572 height 309
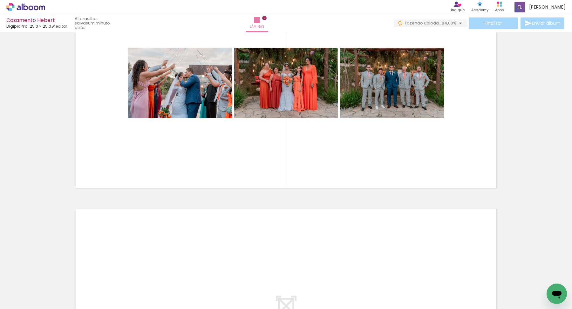
scroll to position [0, 996]
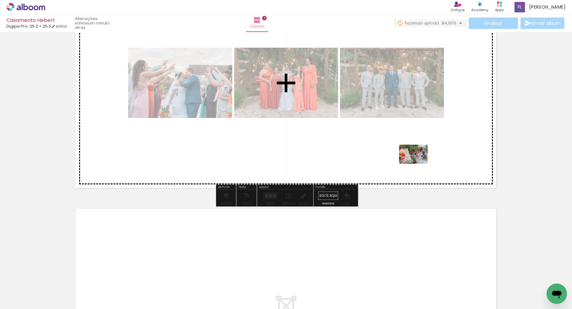
drag, startPoint x: 418, startPoint y: 294, endPoint x: 418, endPoint y: 163, distance: 130.6
click at [418, 163] on quentale-workspace at bounding box center [286, 154] width 572 height 309
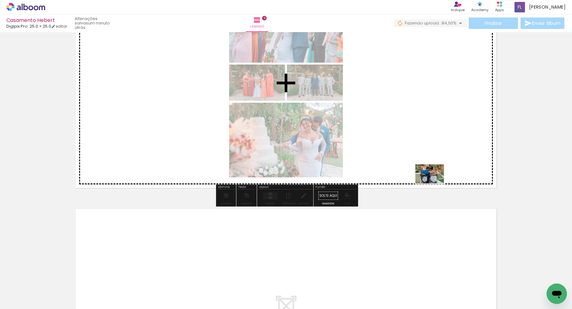
drag, startPoint x: 453, startPoint y: 295, endPoint x: 435, endPoint y: 183, distance: 113.7
click at [435, 183] on quentale-workspace at bounding box center [286, 154] width 572 height 309
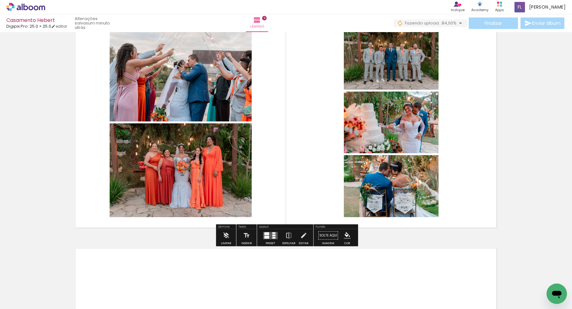
scroll to position [1883, 0]
click at [269, 236] on quentale-layouter at bounding box center [270, 234] width 15 height 7
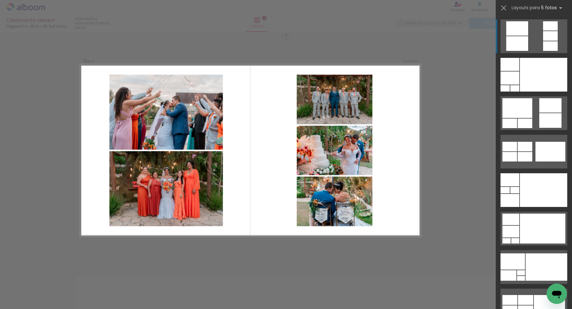
scroll to position [1855, 0]
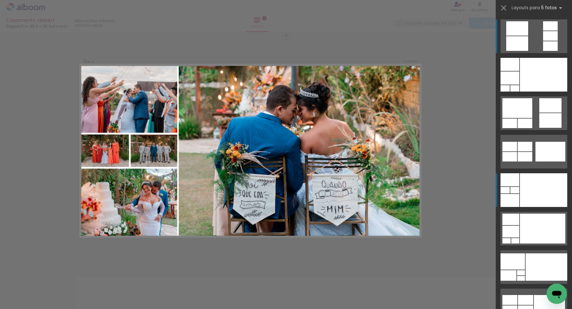
click at [530, 182] on div at bounding box center [543, 190] width 47 height 34
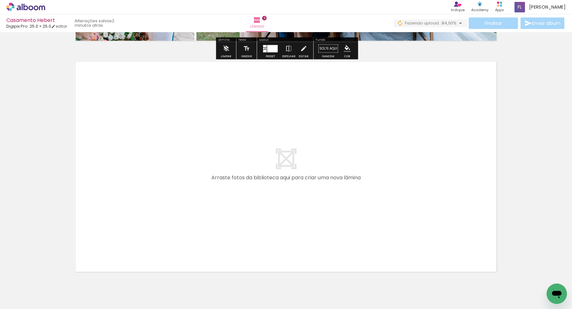
scroll to position [2093, 0]
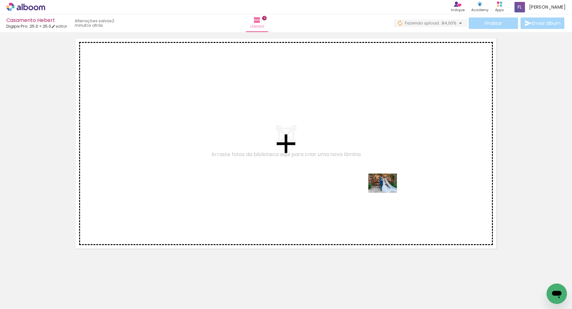
drag, startPoint x: 387, startPoint y: 281, endPoint x: 387, endPoint y: 192, distance: 88.6
click at [387, 192] on quentale-workspace at bounding box center [286, 154] width 572 height 309
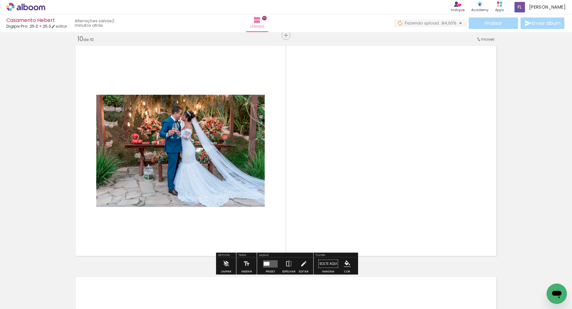
scroll to position [0, 1049]
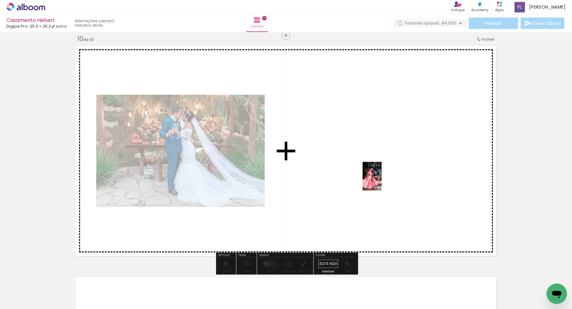
drag, startPoint x: 447, startPoint y: 295, endPoint x: 382, endPoint y: 181, distance: 130.9
click at [382, 181] on quentale-workspace at bounding box center [286, 154] width 572 height 309
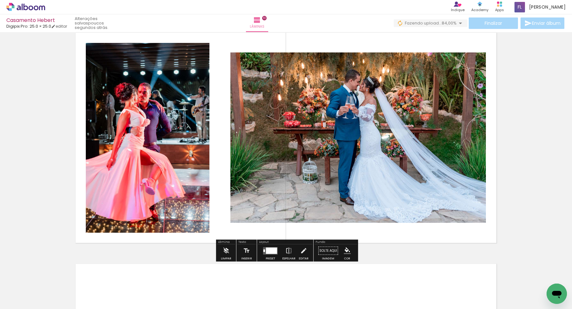
scroll to position [2090, 0]
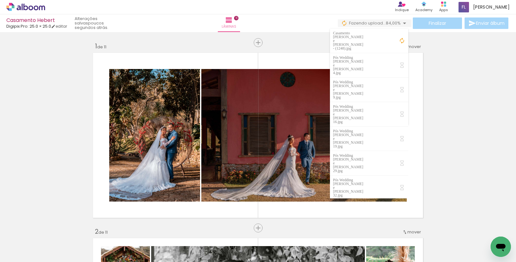
scroll to position [0, 1261]
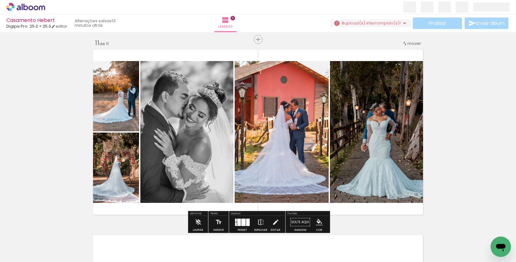
scroll to position [1864, 0]
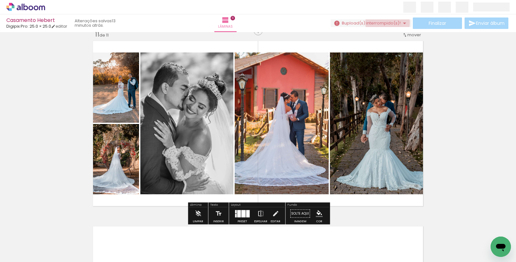
click at [385, 23] on span "upload(s) interrompido(s)!" at bounding box center [372, 23] width 57 height 6
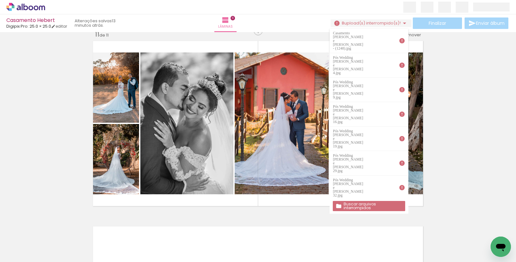
click at [402, 86] on iron-icon at bounding box center [402, 89] width 6 height 6
click at [366, 78] on paper-item "Pós Wedding [PERSON_NAME] e [PERSON_NAME] 9.jpg" at bounding box center [369, 90] width 78 height 24
click at [0, 0] on slot "Buscar arquivos interrompidos" at bounding box center [0, 0] width 0 height 0
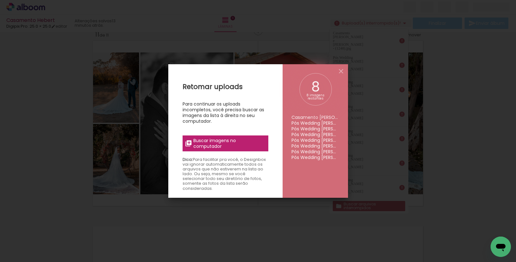
click at [0, 0] on span "Buscar imagens no computador" at bounding box center [0, 0] width 0 height 0
click at [0, 0] on input "file" at bounding box center [0, 0] width 0 height 0
click at [0, 0] on iron-icon at bounding box center [0, 0] width 0 height 0
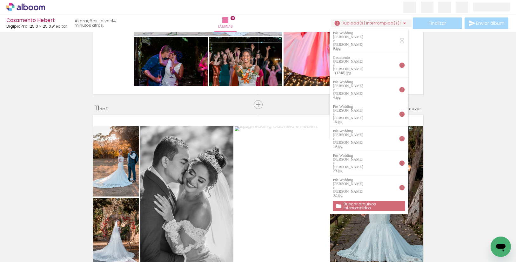
scroll to position [1787, 0]
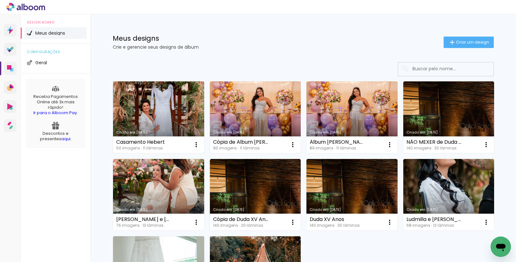
click at [167, 113] on link "Criado em [DATE]" at bounding box center [158, 117] width 91 height 72
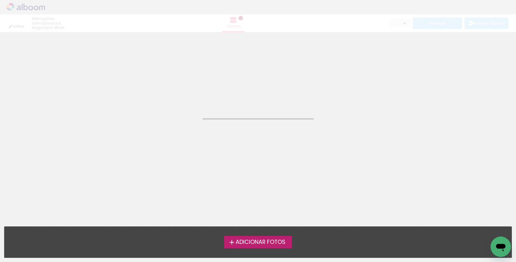
click at [167, 113] on neon-animated-pages "Confirmar Cancelar" at bounding box center [258, 147] width 516 height 230
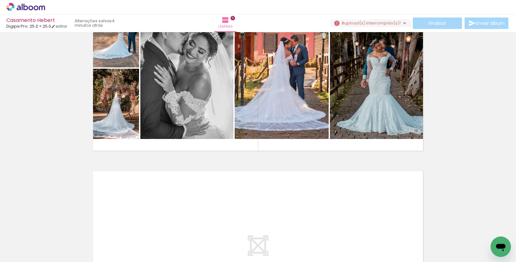
scroll to position [1923, 0]
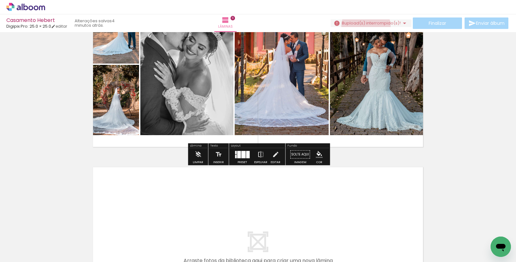
click at [363, 26] on paper-button "8 upload(s) interrompido(s)! 84,00%" at bounding box center [371, 23] width 81 height 8
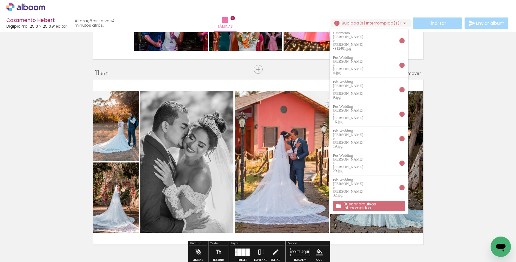
scroll to position [1844, 0]
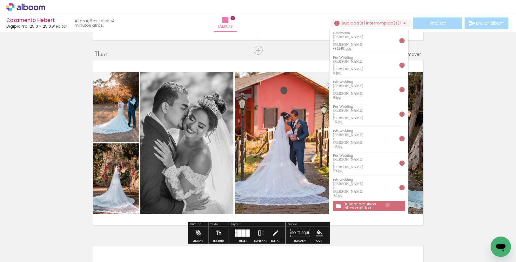
click at [0, 0] on slot "Buscar arquivos interrompidos" at bounding box center [0, 0] width 0 height 0
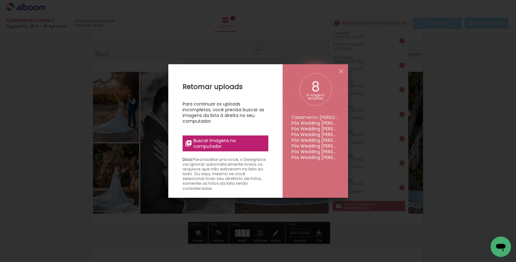
click at [0, 0] on span "Buscar imagens no computador" at bounding box center [0, 0] width 0 height 0
click at [0, 0] on input "file" at bounding box center [0, 0] width 0 height 0
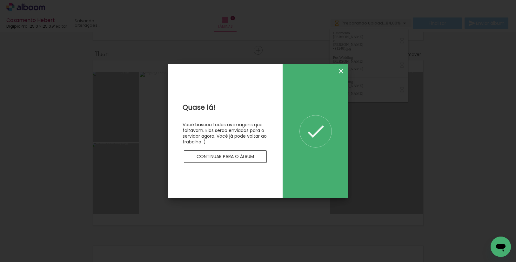
scroll to position [0, 0]
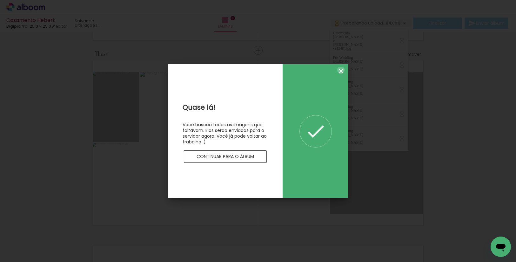
click at [0, 0] on iron-icon at bounding box center [0, 0] width 0 height 0
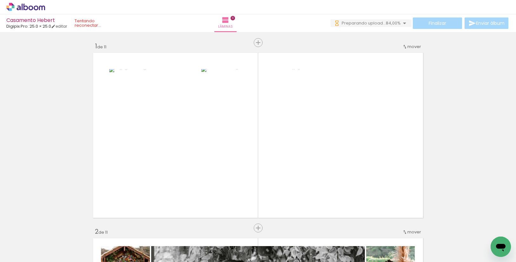
click at [111, 24] on quentale-status at bounding box center [95, 23] width 50 height 14
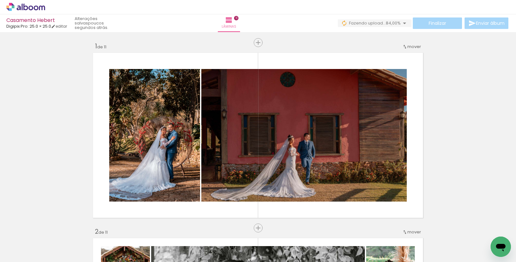
click at [33, 7] on icon at bounding box center [31, 7] width 5 height 5
